Goal: Task Accomplishment & Management: Manage account settings

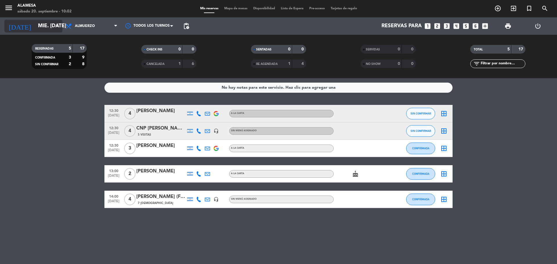
click at [35, 26] on input "mié. [DATE]" at bounding box center [68, 26] width 67 height 12
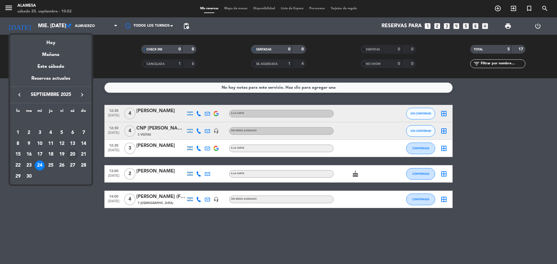
click at [72, 154] on div "20" at bounding box center [73, 155] width 10 height 10
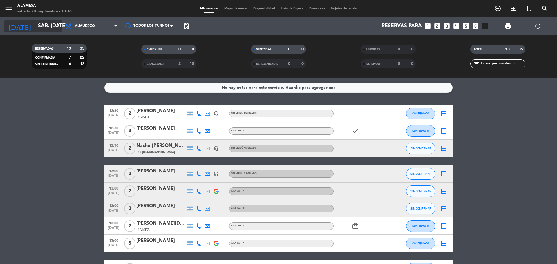
click at [37, 28] on input "sáb. [DATE]" at bounding box center [68, 26] width 67 height 12
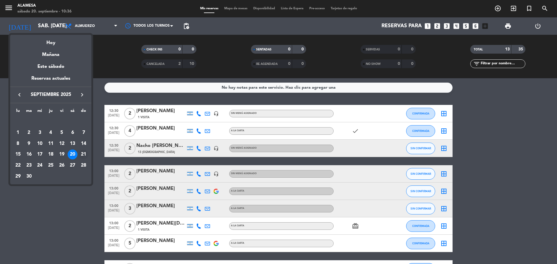
click at [81, 153] on div "21" at bounding box center [84, 155] width 10 height 10
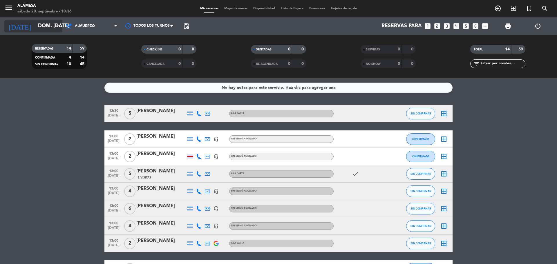
click at [55, 27] on icon "arrow_drop_down" at bounding box center [57, 26] width 7 height 7
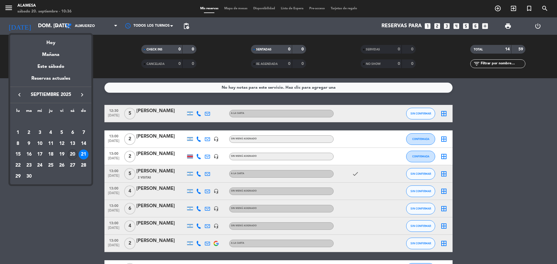
click at [73, 155] on div "20" at bounding box center [73, 155] width 10 height 10
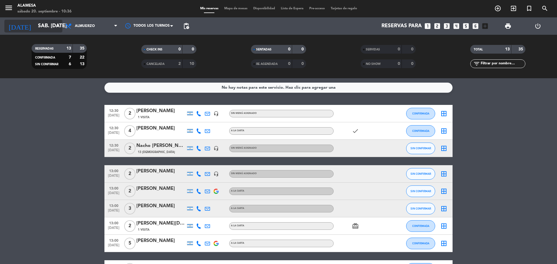
click at [48, 22] on input "sáb. [DATE]" at bounding box center [68, 26] width 67 height 12
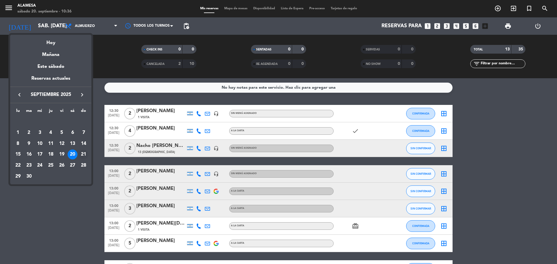
click at [83, 153] on div "21" at bounding box center [84, 155] width 10 height 10
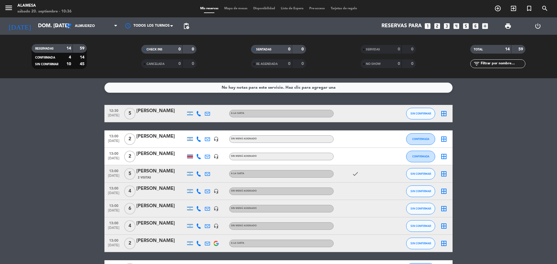
click at [189, 156] on div at bounding box center [190, 156] width 6 height 3
click at [181, 171] on div "[PERSON_NAME]" at bounding box center [160, 172] width 49 height 8
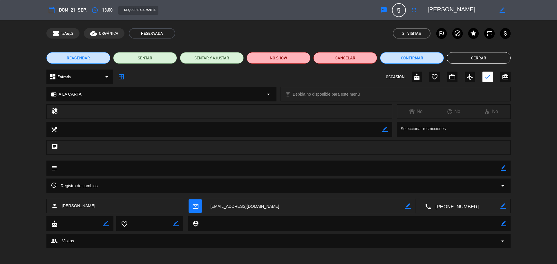
click at [476, 60] on button "Cerrar" at bounding box center [479, 58] width 64 height 12
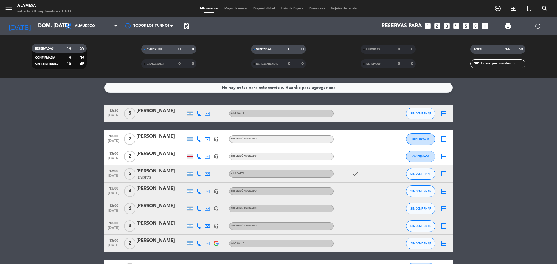
click at [46, 19] on div "[DATE] dom. [DATE] arrow_drop_down" at bounding box center [33, 25] width 58 height 17
click at [45, 24] on input "dom. [DATE]" at bounding box center [68, 26] width 67 height 12
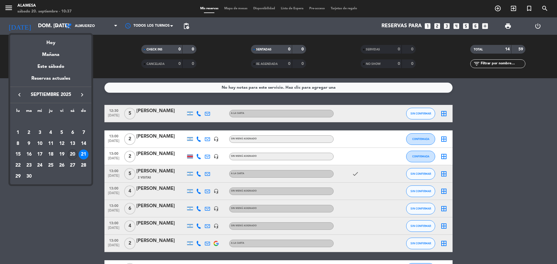
click at [70, 152] on div "20" at bounding box center [73, 155] width 10 height 10
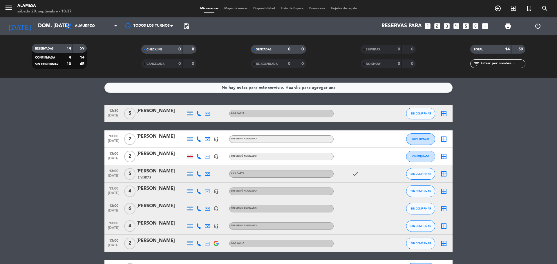
type input "sáb. [DATE]"
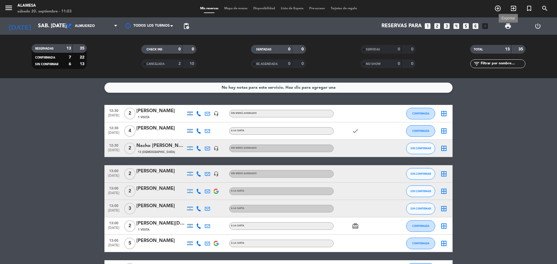
click at [510, 26] on span "print" at bounding box center [507, 26] width 7 height 7
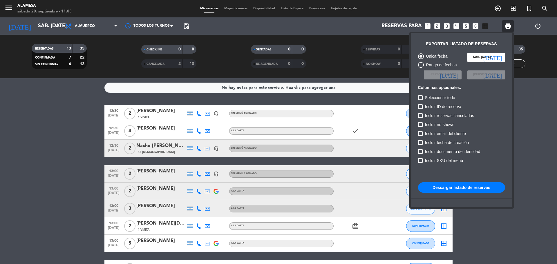
click at [442, 188] on button "Descargar listado de reservas" at bounding box center [461, 187] width 87 height 10
click at [357, 209] on div at bounding box center [278, 132] width 557 height 264
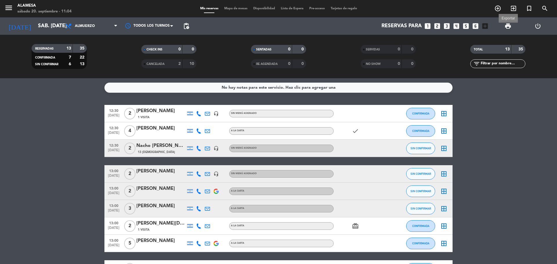
click at [510, 23] on span "print" at bounding box center [507, 26] width 7 height 7
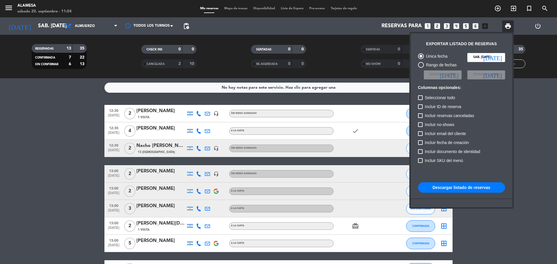
click at [478, 185] on button "Descargar listado de reservas" at bounding box center [461, 187] width 87 height 10
drag, startPoint x: 528, startPoint y: 231, endPoint x: 532, endPoint y: 229, distance: 4.7
click at [532, 229] on div at bounding box center [278, 132] width 557 height 264
